Goal: Navigation & Orientation: Find specific page/section

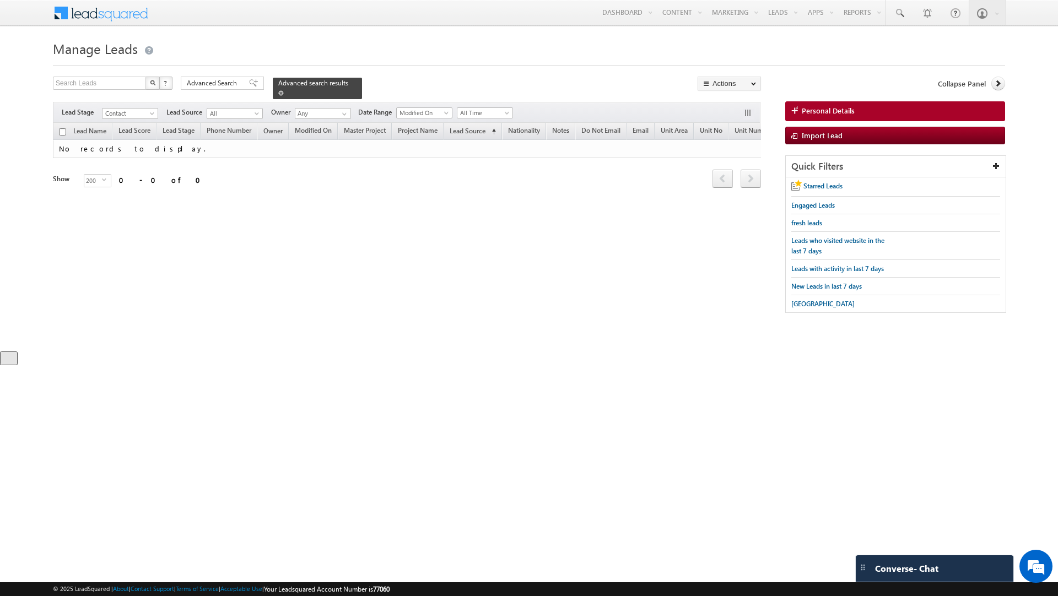
click at [278, 95] on span at bounding box center [281, 93] width 6 height 6
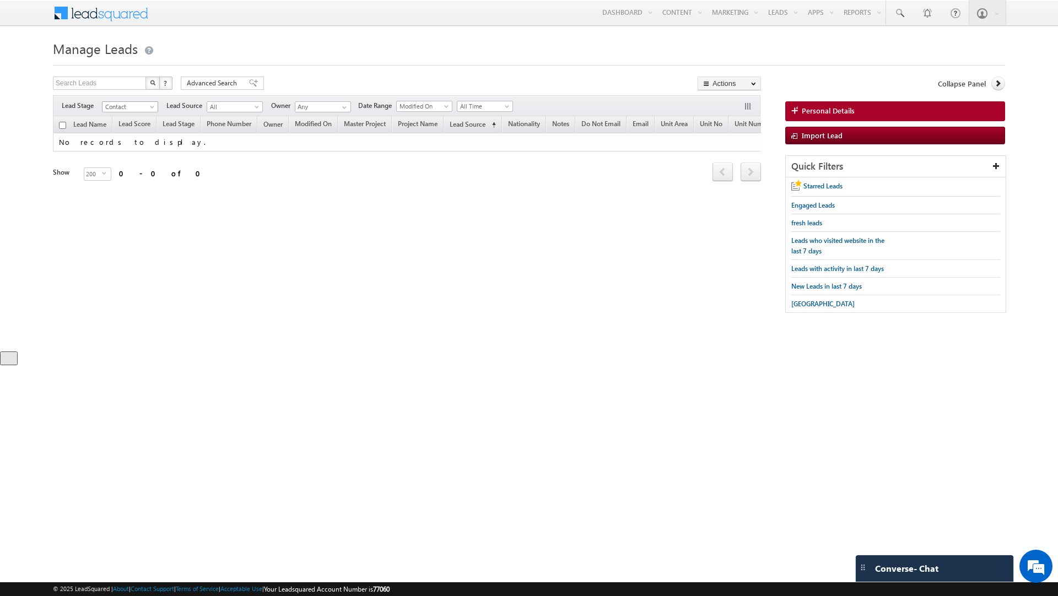
click at [142, 105] on span "Contact" at bounding box center [128, 107] width 52 height 10
click at [123, 120] on link "All" at bounding box center [130, 120] width 56 height 10
click at [853, 38] on link "Reports Home" at bounding box center [883, 37] width 88 height 23
